Goal: Check status

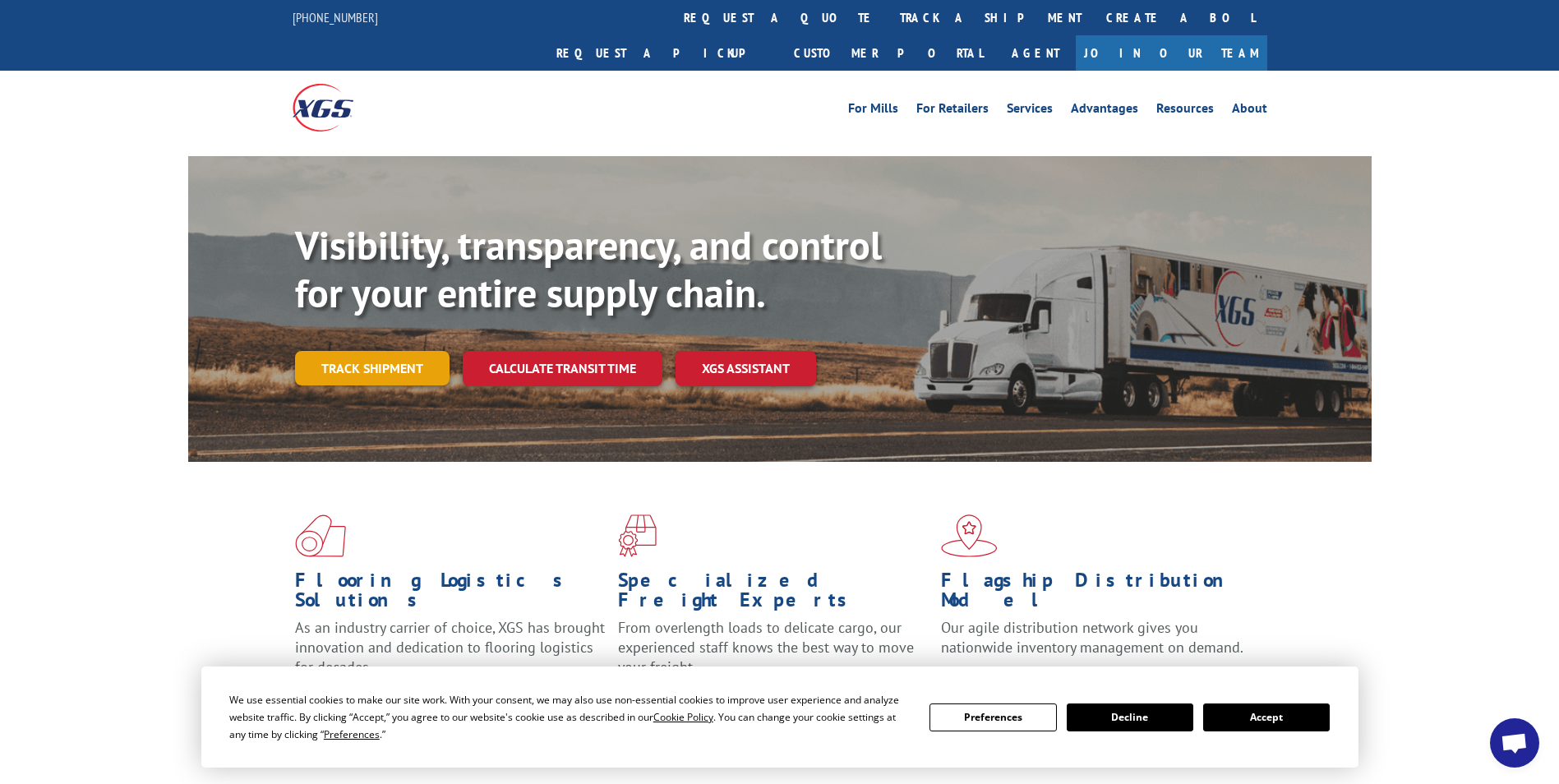
click at [394, 351] on link "Track shipment" at bounding box center [372, 368] width 154 height 34
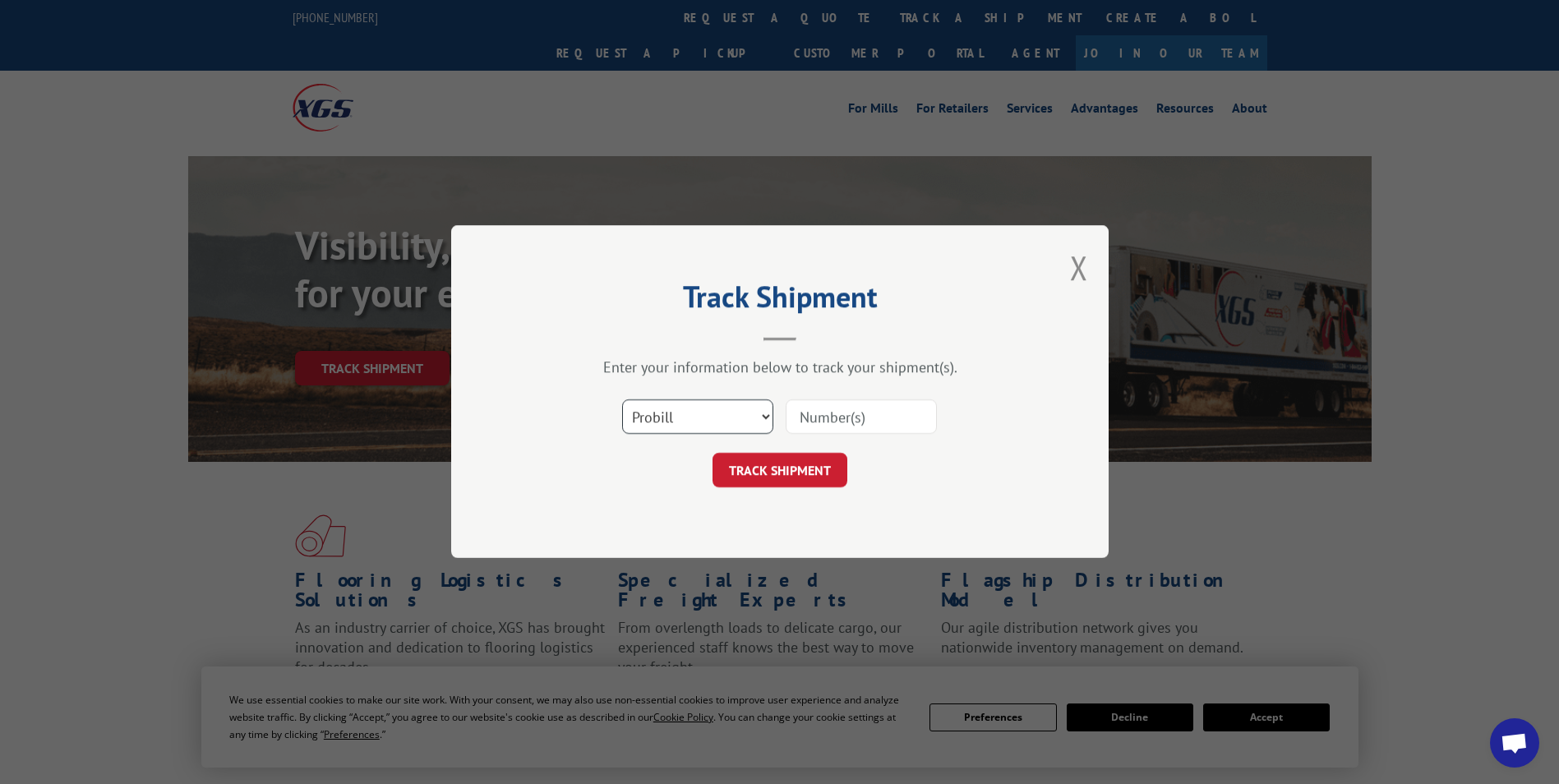
click at [769, 416] on select "Select category... Probill BOL PO" at bounding box center [698, 417] width 151 height 34
select select "bol"
click at [622, 400] on select "Select category... Probill BOL PO" at bounding box center [698, 417] width 151 height 34
click at [798, 414] on input at bounding box center [861, 417] width 151 height 34
type input "363652"
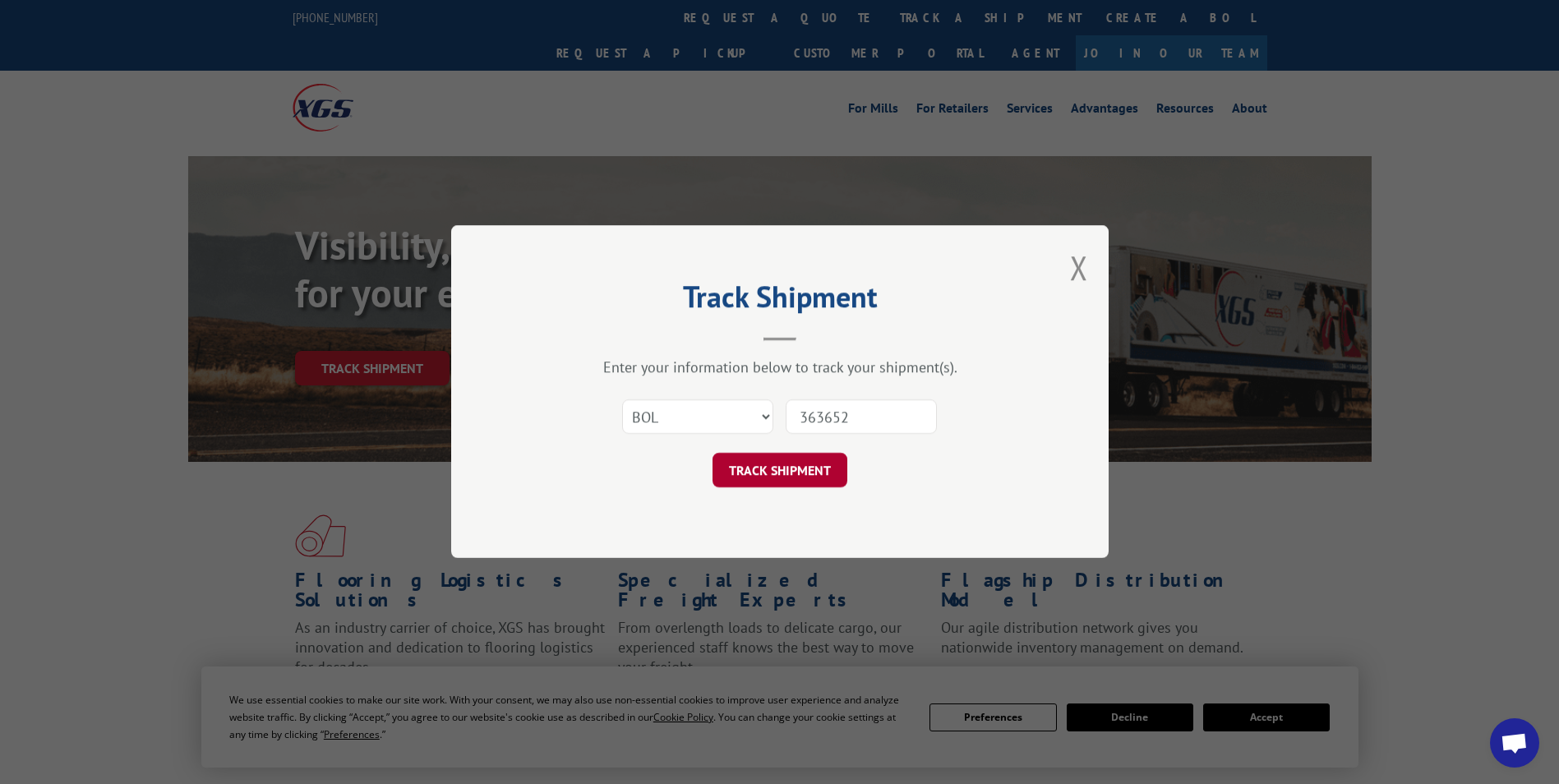
click at [758, 468] on button "TRACK SHIPMENT" at bounding box center [780, 470] width 135 height 34
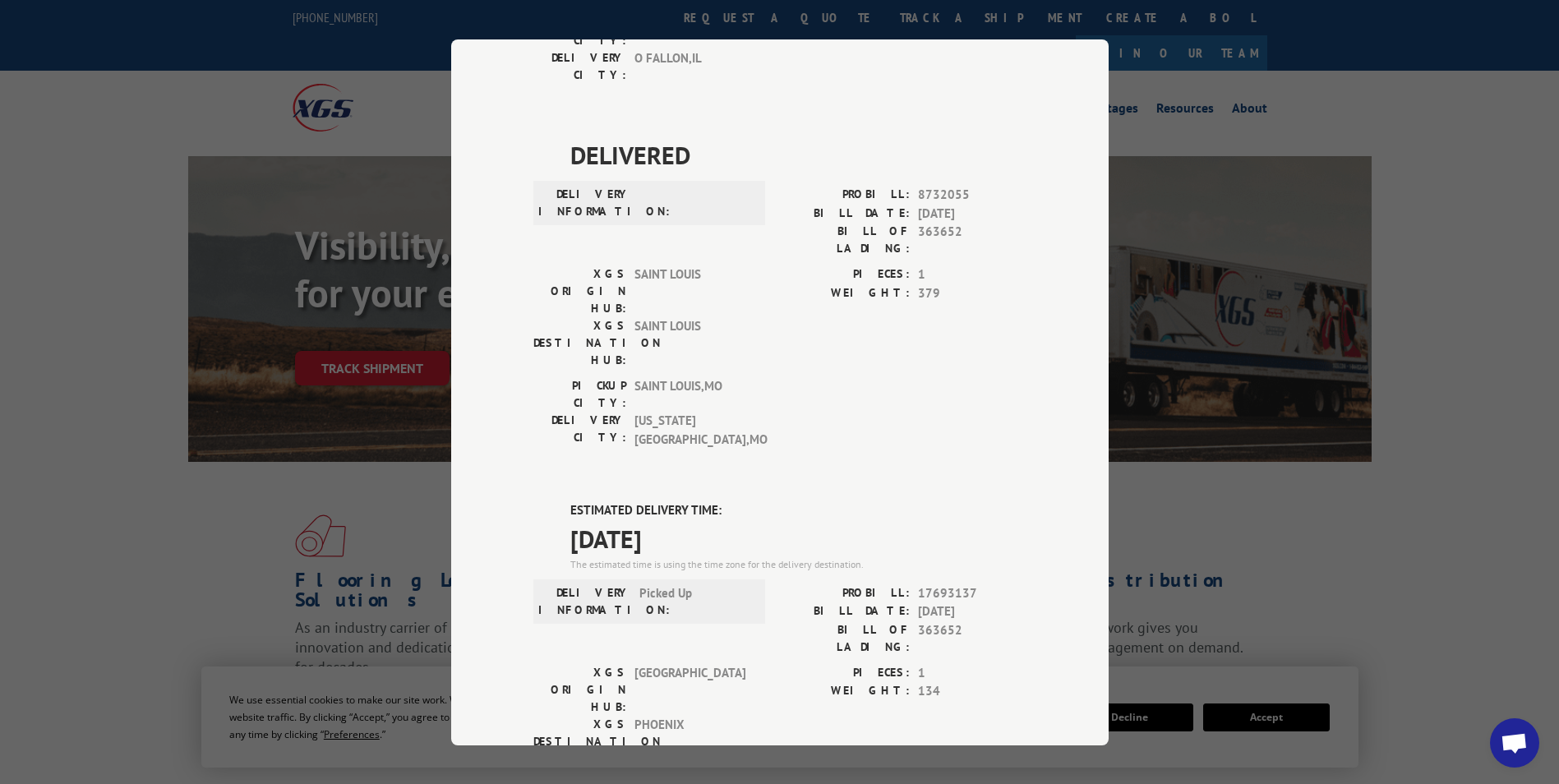
scroll to position [397, 0]
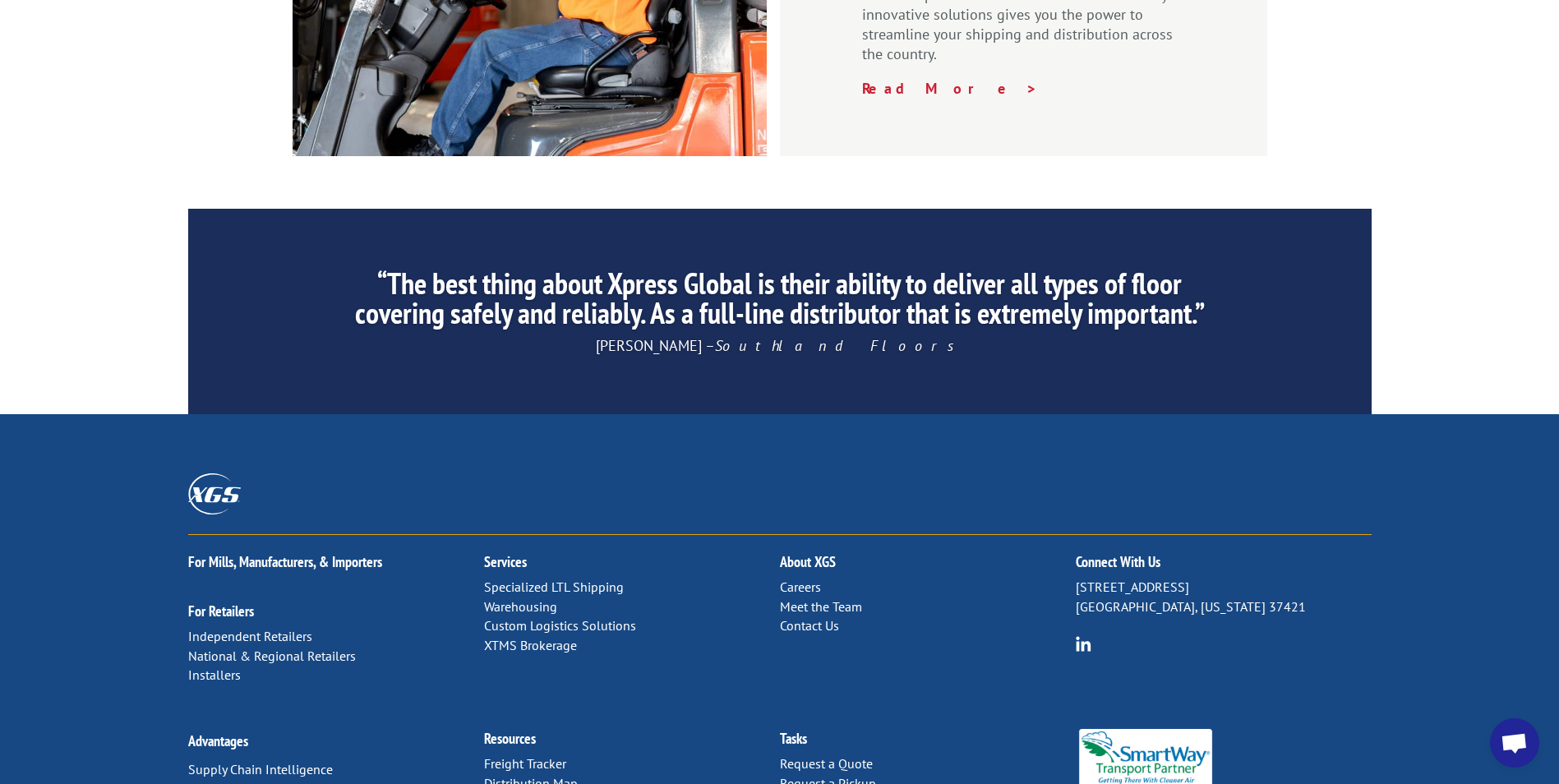
scroll to position [2469, 0]
